Goal: Information Seeking & Learning: Learn about a topic

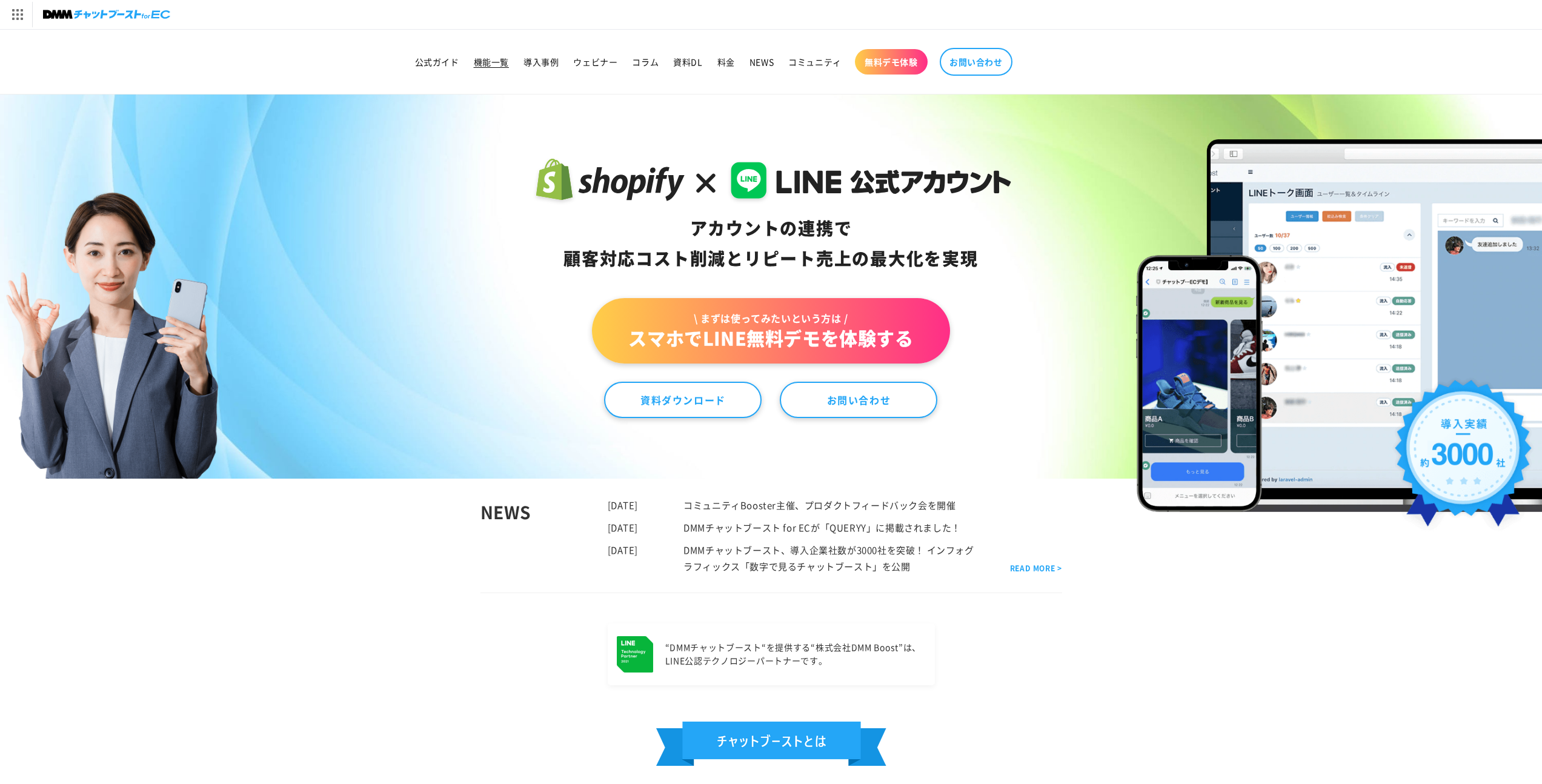
click at [490, 63] on span "機能一覧" at bounding box center [491, 62] width 35 height 11
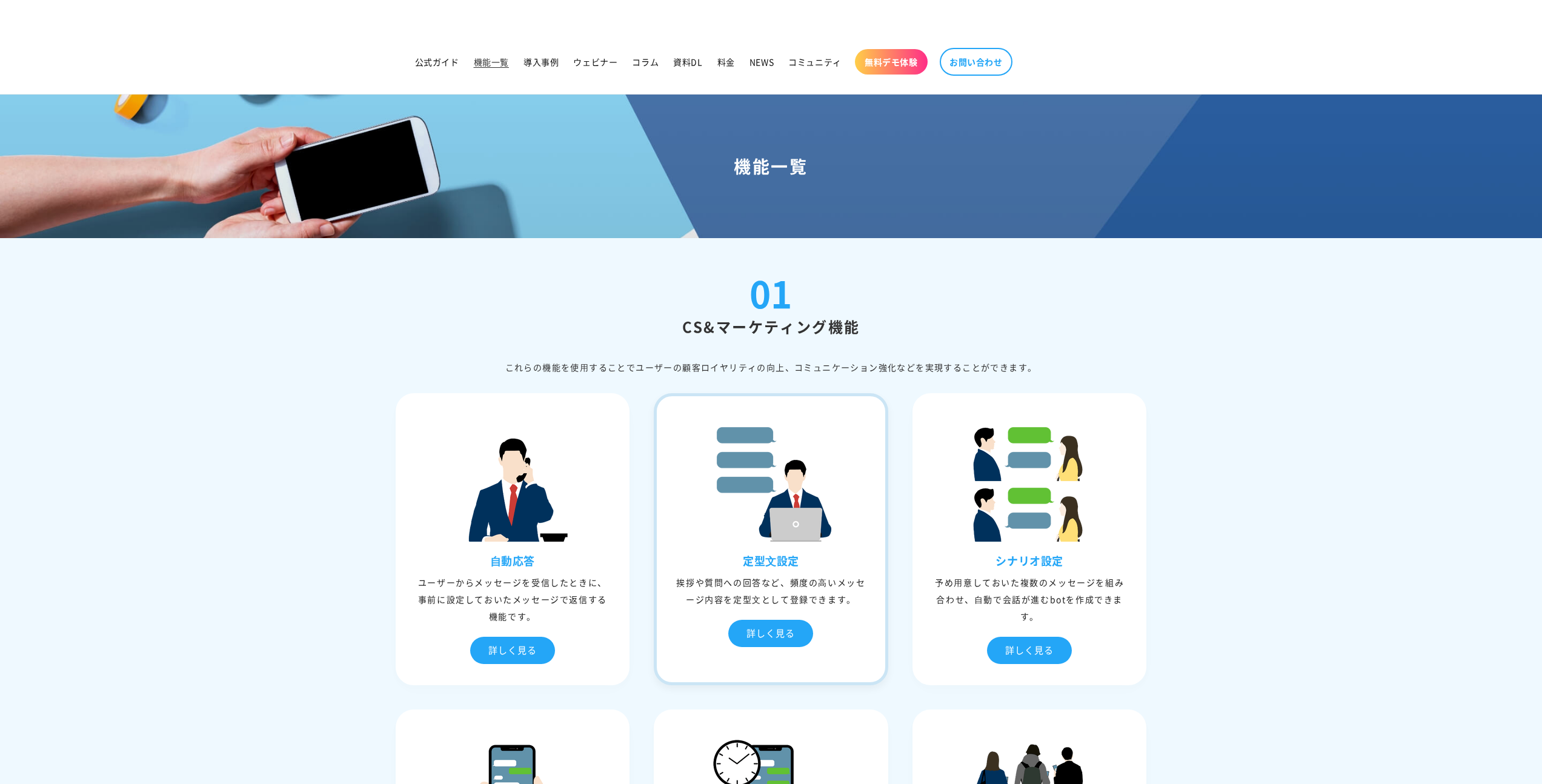
scroll to position [177, 0]
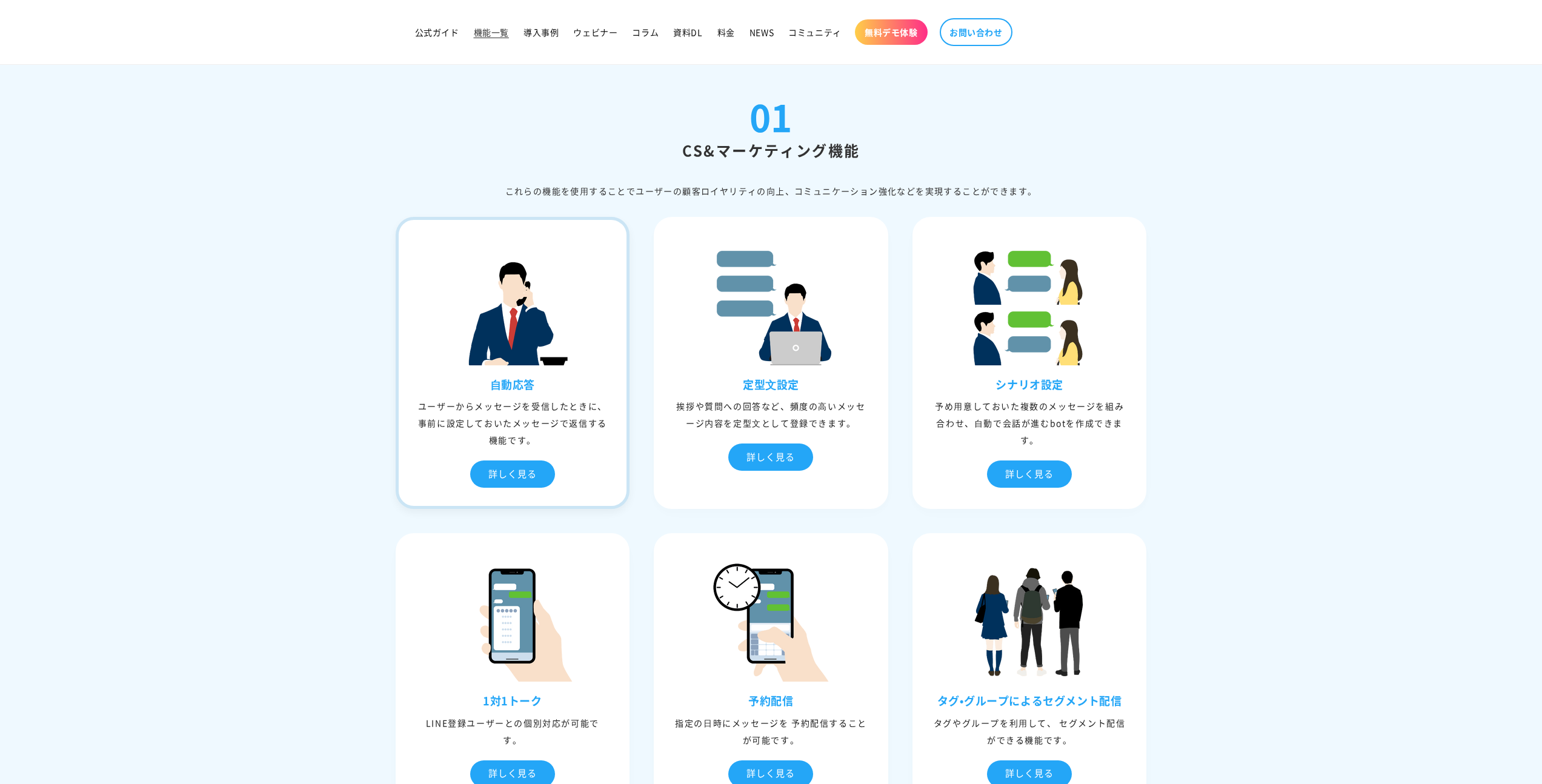
click at [574, 454] on div "⾃動応答 ユーザーからメッセージを受信したときに、事前に設定しておいたメッセージで返信する機能です。 詳しく見る" at bounding box center [512, 442] width 228 height 128
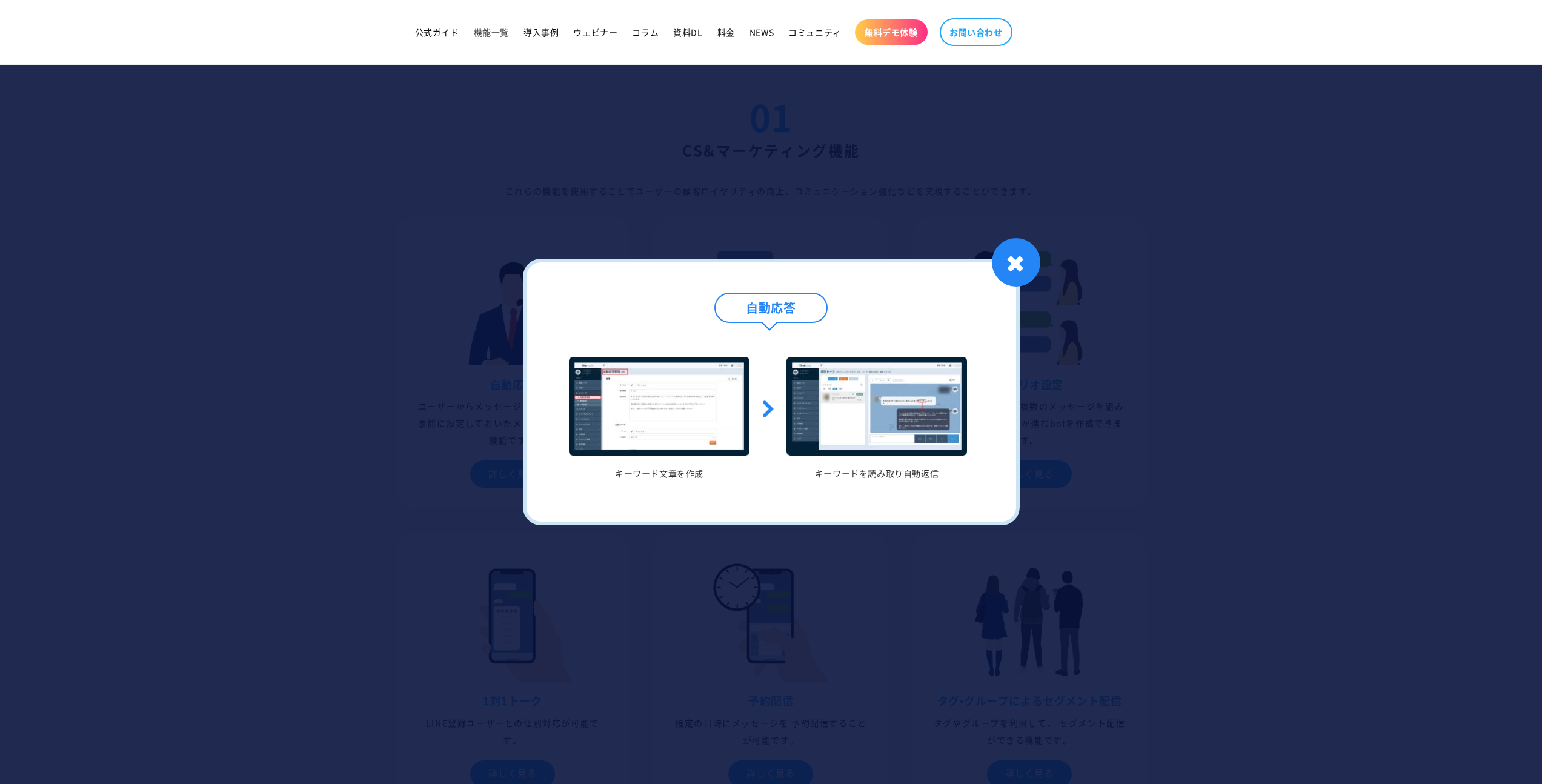
click at [780, 372] on li "キーワードを読み取り自動返信" at bounding box center [877, 418] width 218 height 122
drag, startPoint x: 986, startPoint y: 351, endPoint x: 991, endPoint y: 355, distance: 6.4
click at [991, 355] on div "⾃動応答 キーワード文章を作成 キーワードを読み取り自動返信 1 / / 1 ✖" at bounding box center [771, 392] width 497 height 266
click at [916, 382] on img at bounding box center [877, 406] width 181 height 99
click at [1039, 246] on div at bounding box center [771, 392] width 1542 height 784
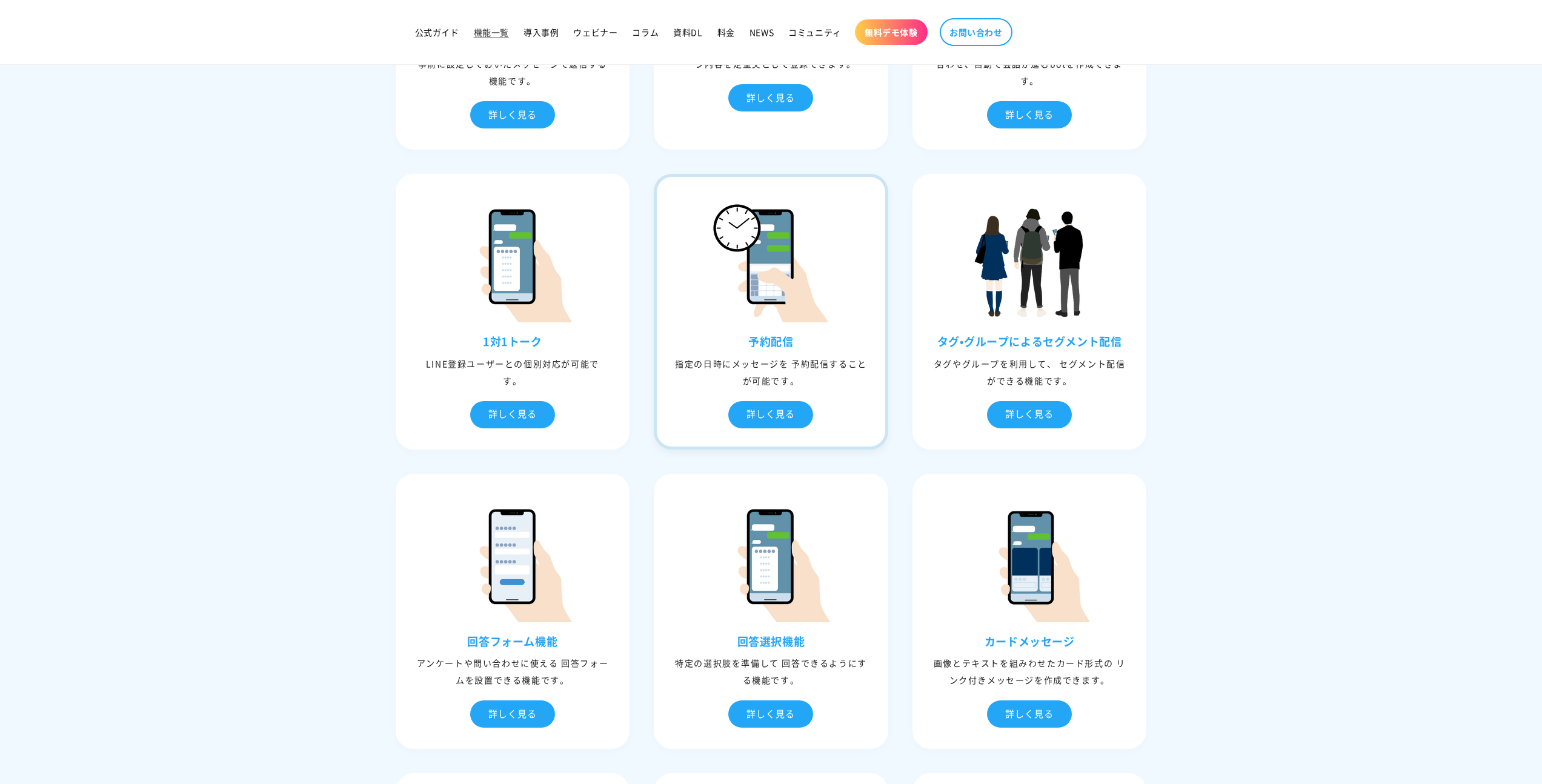
scroll to position [681, 0]
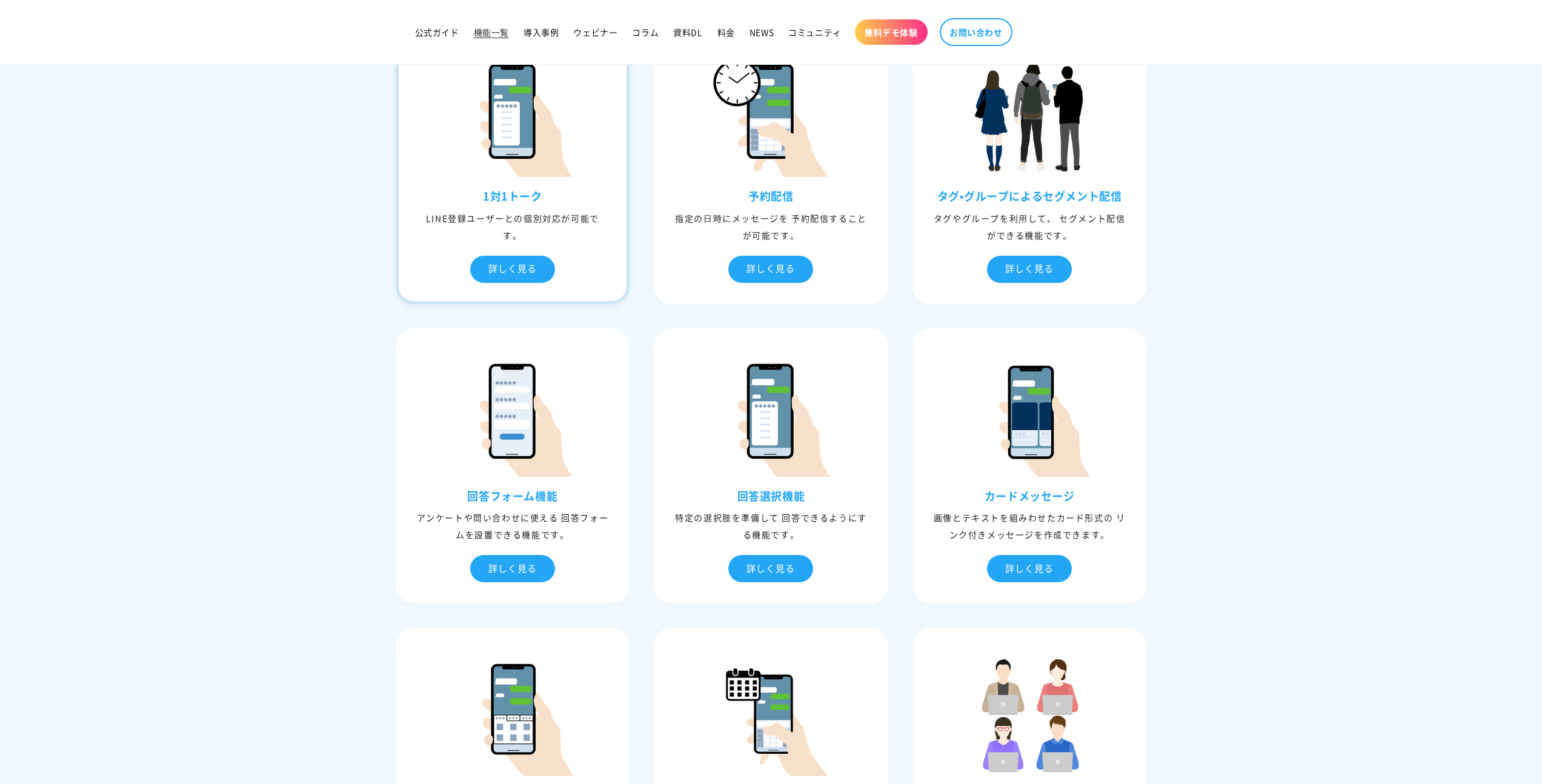
click at [557, 249] on div "1対1トーク LINE登録ユーザーとの個別対応が可能です。 詳しく見る" at bounding box center [512, 245] width 228 height 112
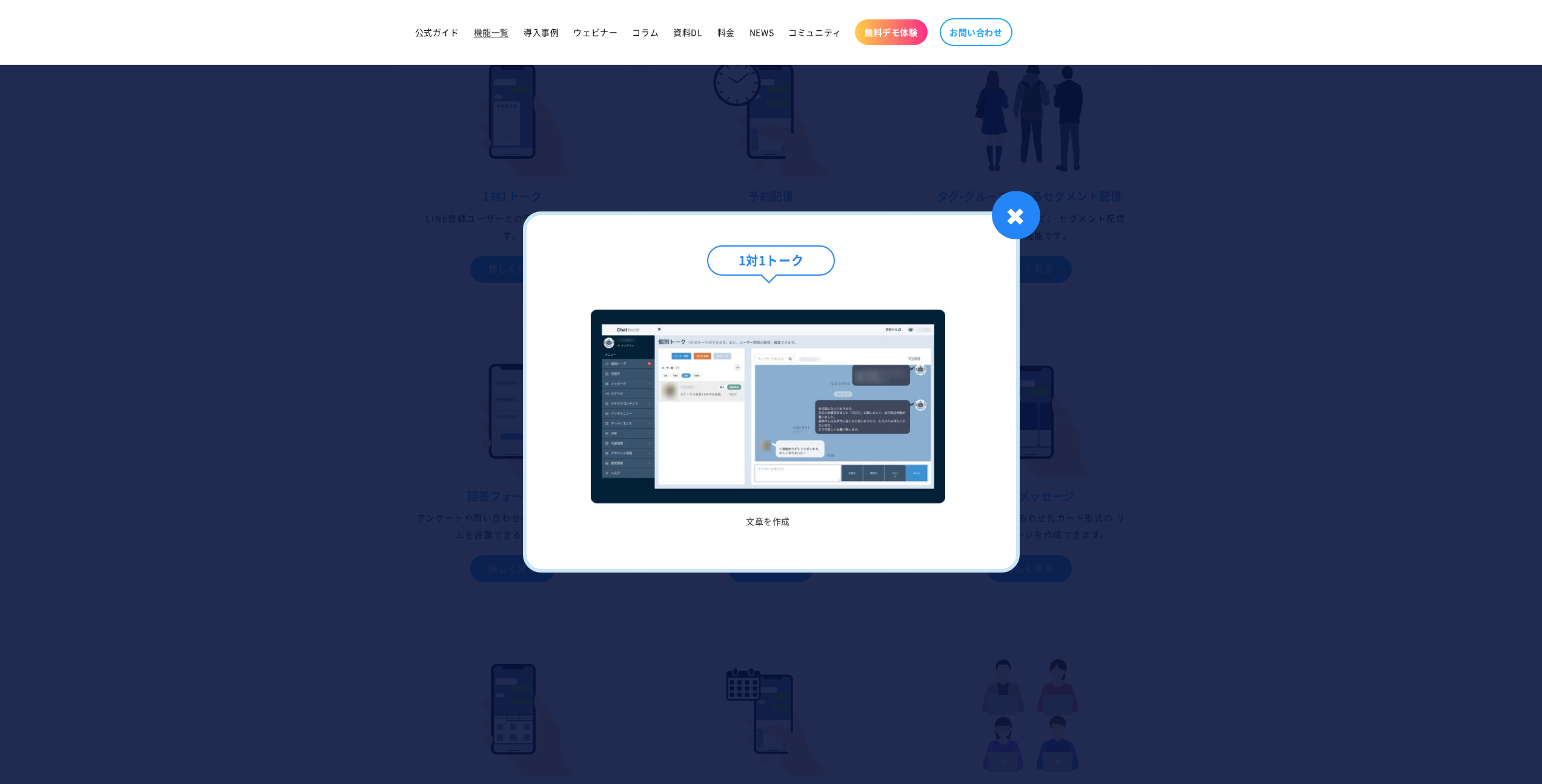
click at [1062, 378] on div at bounding box center [771, 392] width 1542 height 784
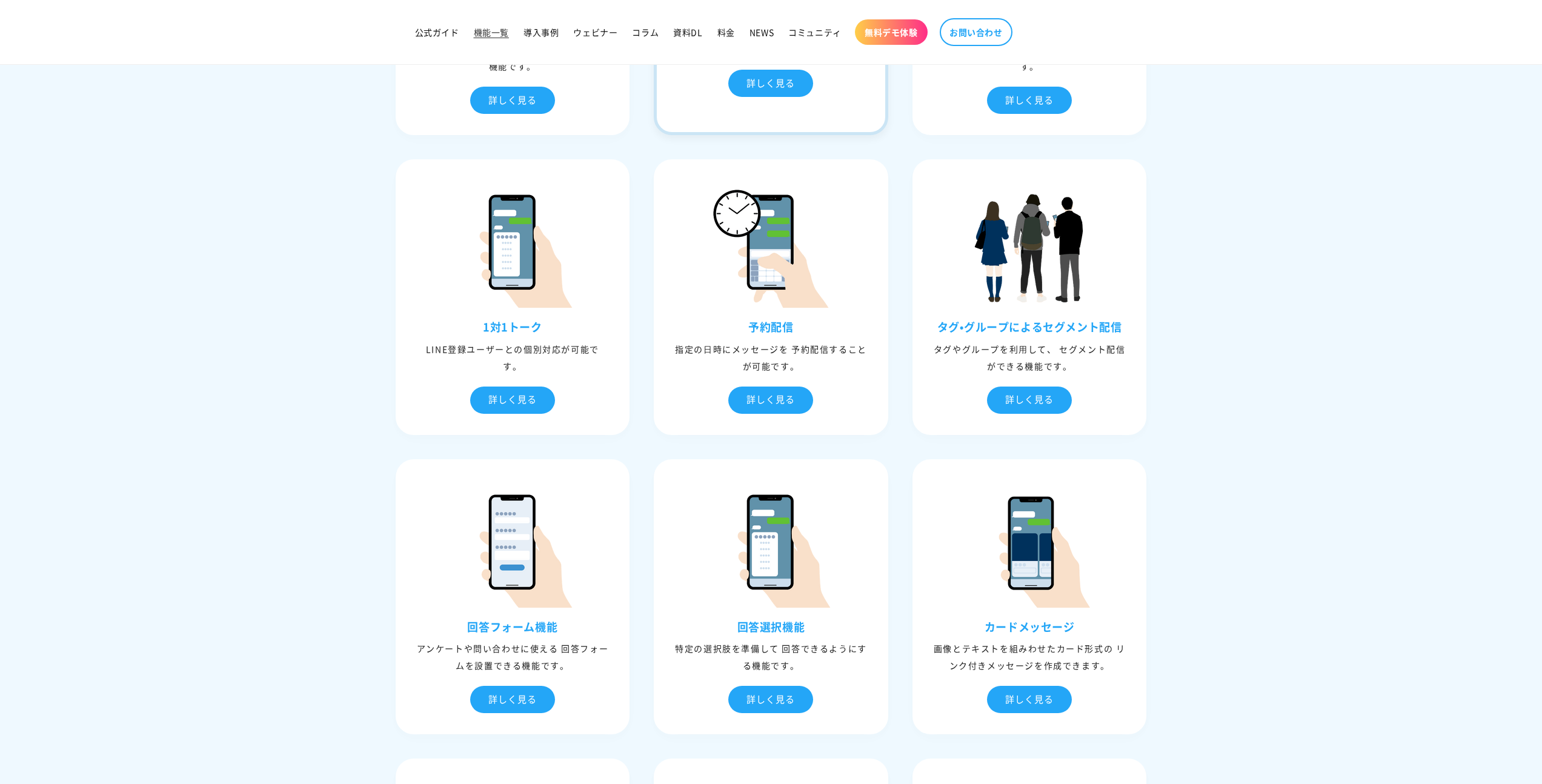
scroll to position [277, 0]
